Goal: Task Accomplishment & Management: Use online tool/utility

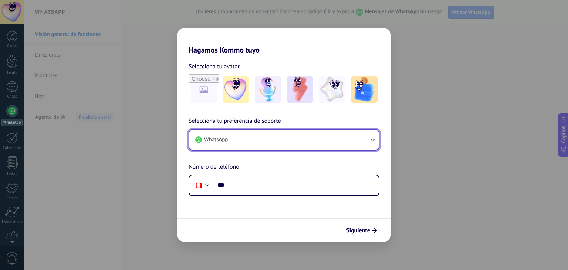
click at [277, 139] on button "WhatsApp" at bounding box center [283, 140] width 189 height 20
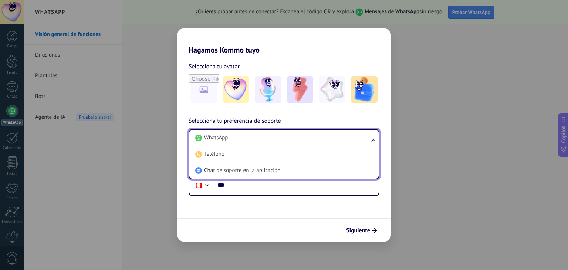
click at [277, 139] on li "WhatsApp" at bounding box center [282, 138] width 180 height 16
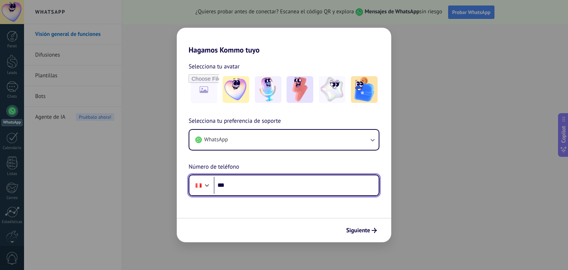
click at [283, 181] on input "***" at bounding box center [296, 185] width 165 height 17
type input "**********"
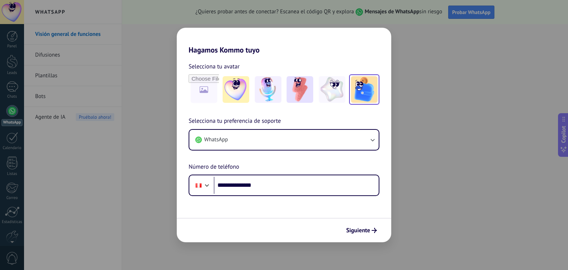
click at [360, 91] on img at bounding box center [364, 89] width 27 height 27
click at [375, 235] on button "Siguiente" at bounding box center [361, 230] width 37 height 13
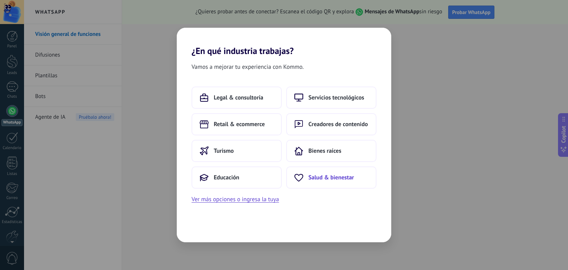
click at [312, 186] on button "Salud & bienestar" at bounding box center [331, 177] width 90 height 22
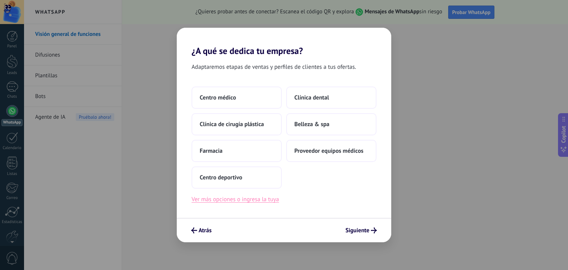
click at [259, 199] on button "Ver más opciones o ingresa la tuya" at bounding box center [235, 200] width 87 height 10
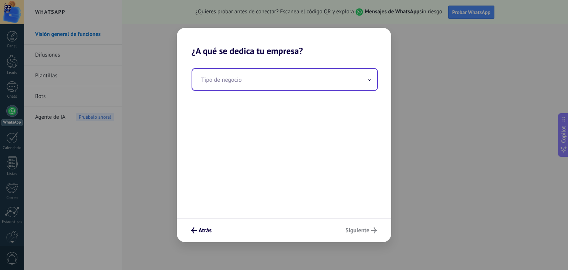
click at [246, 86] on input "text" at bounding box center [284, 79] width 185 height 21
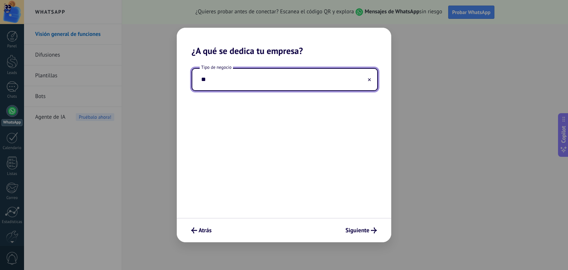
type input "*"
click at [197, 232] on span "Atrás" at bounding box center [201, 230] width 20 height 6
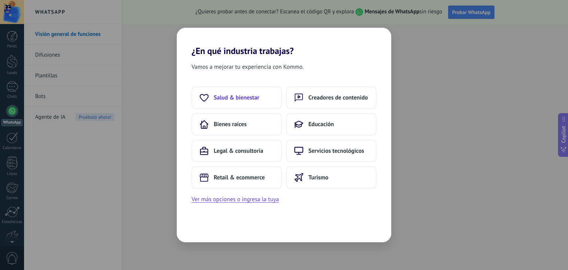
click at [255, 95] on span "Salud & bienestar" at bounding box center [236, 97] width 45 height 7
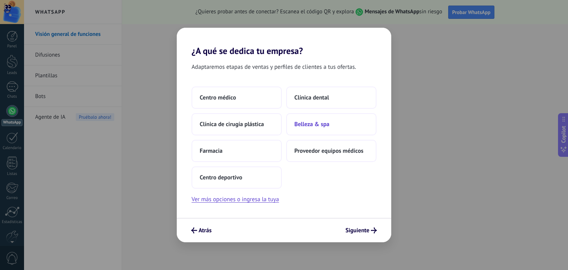
click at [319, 123] on span "Belleza & spa" at bounding box center [311, 124] width 35 height 7
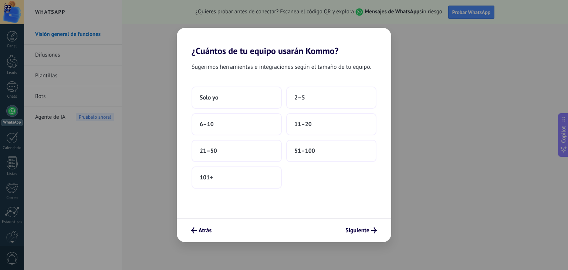
click at [218, 226] on div "Atrás Siguiente" at bounding box center [284, 230] width 215 height 24
click at [204, 230] on span "Atrás" at bounding box center [205, 230] width 13 height 5
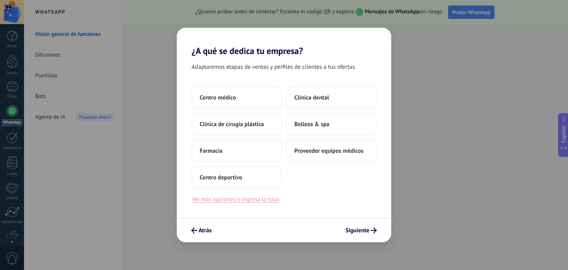
click at [240, 200] on button "Ver más opciones o ingresa la tuya" at bounding box center [235, 200] width 87 height 10
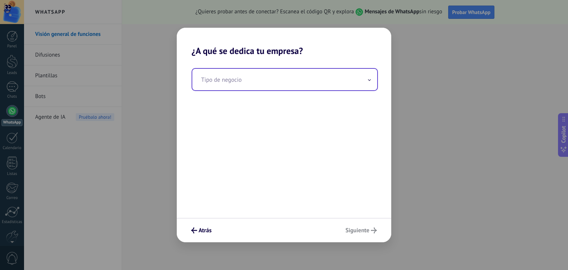
click at [251, 80] on input "text" at bounding box center [284, 79] width 185 height 21
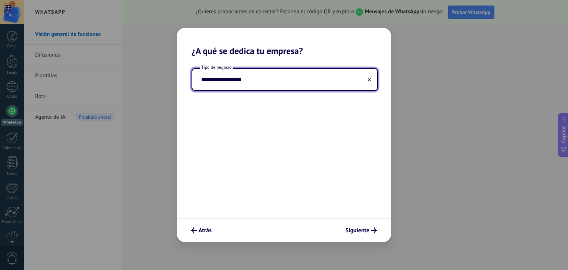
type input "**********"
click at [375, 236] on button "Siguiente" at bounding box center [361, 230] width 38 height 13
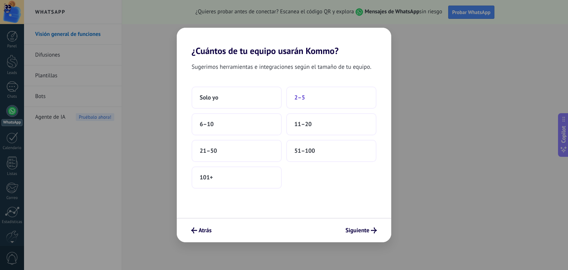
click at [301, 98] on span "2–5" at bounding box center [299, 97] width 11 height 7
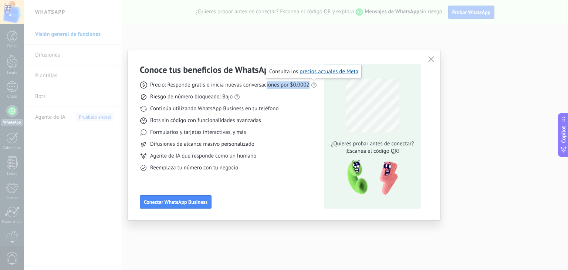
drag, startPoint x: 267, startPoint y: 85, endPoint x: 317, endPoint y: 84, distance: 49.2
click at [317, 84] on div "Conoce tus beneficios de WhatsApp Precio: Responde gratis o inicia nuevas conve…" at bounding box center [284, 136] width 288 height 145
click at [207, 95] on span "Riesgo de número bloqueado: Bajo" at bounding box center [191, 96] width 82 height 7
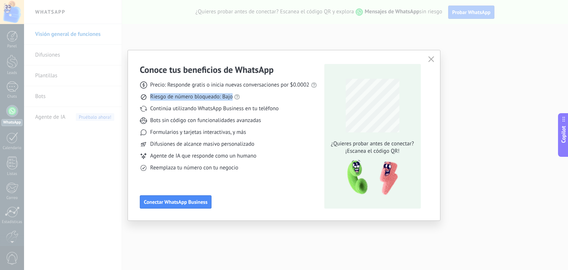
click at [207, 95] on span "Riesgo de número bloqueado: Bajo" at bounding box center [191, 96] width 82 height 7
click at [192, 109] on span "Continúa utilizando WhatsApp Business en tu teléfono" at bounding box center [214, 108] width 128 height 7
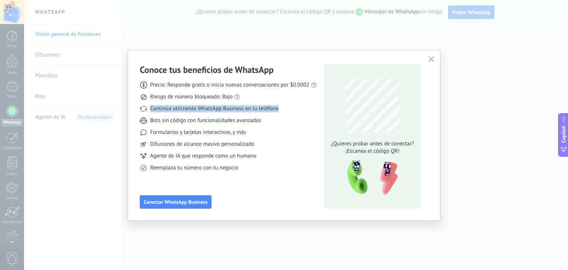
click at [192, 109] on span "Continúa utilizando WhatsApp Business en tu teléfono" at bounding box center [214, 108] width 128 height 7
click at [200, 122] on span "Bots sin código con funcionalidades avanzadas" at bounding box center [205, 120] width 111 height 7
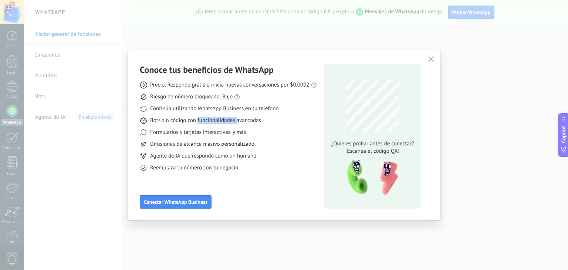
click at [200, 122] on span "Bots sin código con funcionalidades avanzadas" at bounding box center [205, 120] width 111 height 7
click at [212, 133] on span "Formularios y tarjetas interactivas, y más" at bounding box center [198, 132] width 96 height 7
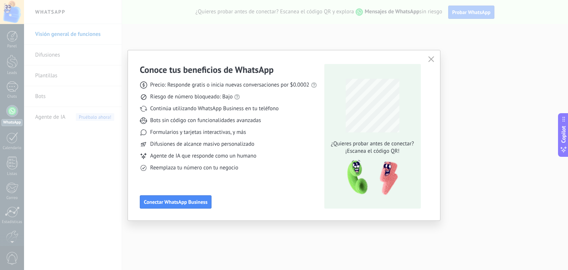
click at [222, 156] on span "Agente de IA que responde como un humano" at bounding box center [203, 155] width 106 height 7
click at [216, 167] on span "Reemplaza tu número con tu negocio" at bounding box center [194, 167] width 88 height 7
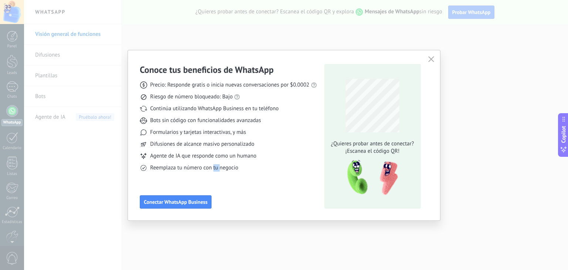
click at [216, 167] on span "Reemplaza tu número con tu negocio" at bounding box center [194, 167] width 88 height 7
click at [194, 200] on span "Conectar WhatsApp Business" at bounding box center [176, 201] width 64 height 5
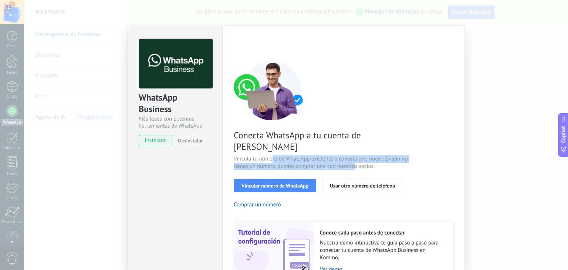
drag, startPoint x: 270, startPoint y: 144, endPoint x: 354, endPoint y: 156, distance: 85.1
click at [354, 156] on span "Vincula tu número de WhatsApp existente o conecta uno nuevo. Si aún no tienes u…" at bounding box center [322, 162] width 176 height 15
click at [354, 155] on span "Vincula tu número de WhatsApp existente o conecta uno nuevo. Si aún no tienes u…" at bounding box center [322, 162] width 176 height 15
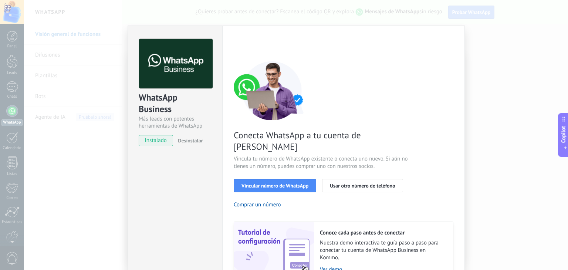
scroll to position [32, 0]
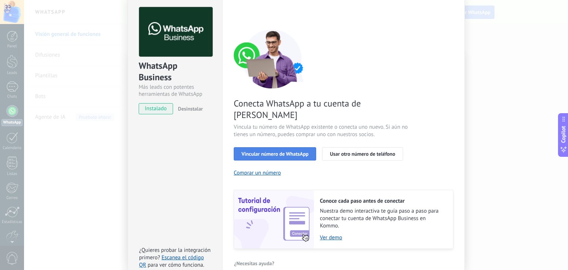
click at [298, 151] on span "Vincular número de WhatsApp" at bounding box center [274, 153] width 67 height 5
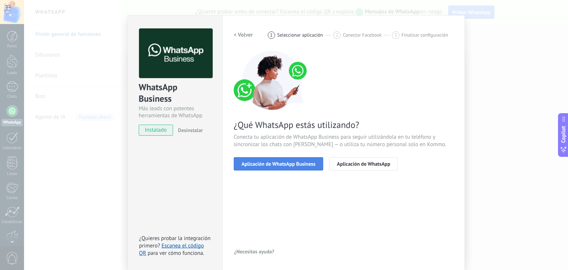
click at [308, 162] on span "Aplicación de WhatsApp Business" at bounding box center [278, 163] width 74 height 5
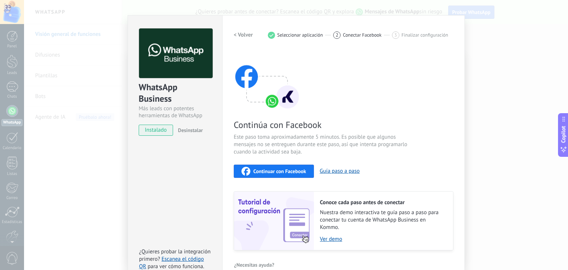
scroll to position [23, 0]
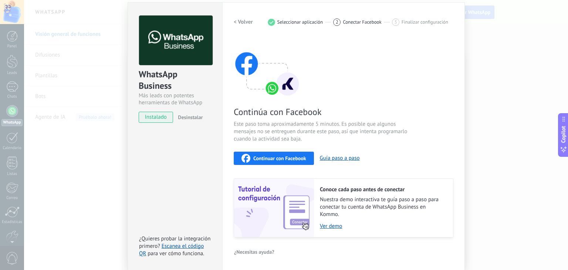
click at [290, 160] on span "Continuar con Facebook" at bounding box center [279, 158] width 53 height 5
click at [307, 160] on button "Continuar con Facebook" at bounding box center [274, 158] width 80 height 13
click at [339, 153] on div "Continuar con Facebook Guía paso a paso" at bounding box center [344, 158] width 220 height 13
click at [337, 157] on button "Guía paso a paso" at bounding box center [340, 158] width 40 height 7
click at [291, 157] on span "Continuar con Facebook" at bounding box center [279, 158] width 53 height 5
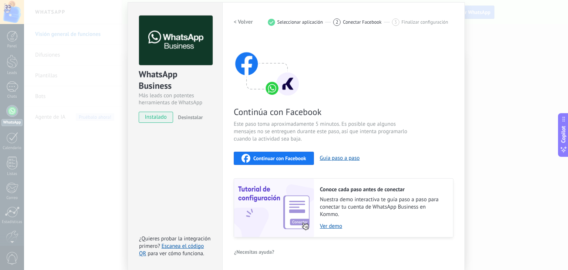
click at [284, 158] on span "Continuar con Facebook" at bounding box center [279, 158] width 53 height 5
